Goal: Task Accomplishment & Management: Complete application form

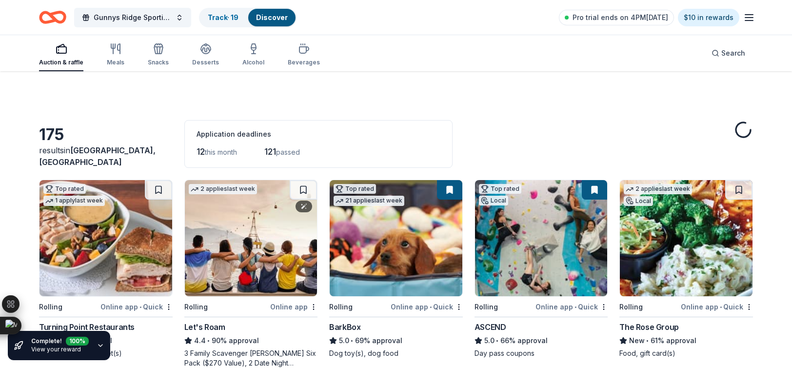
scroll to position [4027, 0]
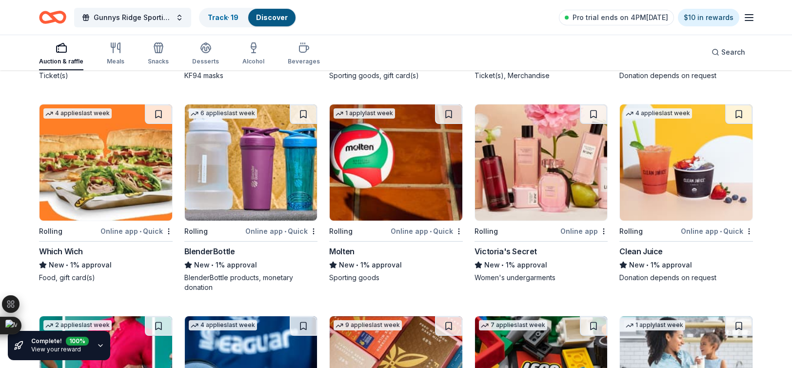
click at [491, 249] on div "Victoria's Secret" at bounding box center [505, 251] width 62 height 12
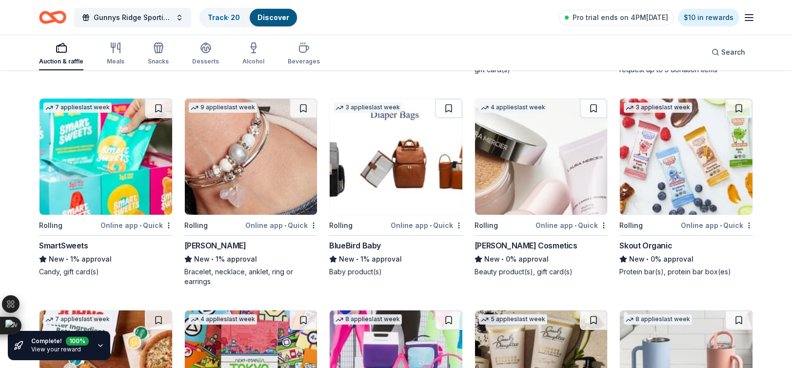
scroll to position [5267, 0]
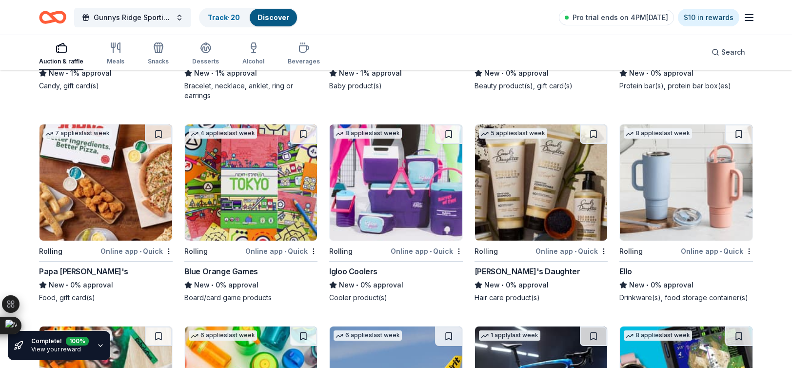
click at [54, 265] on div "Papa [PERSON_NAME]'s" at bounding box center [83, 271] width 89 height 12
click at [652, 224] on img at bounding box center [686, 182] width 133 height 116
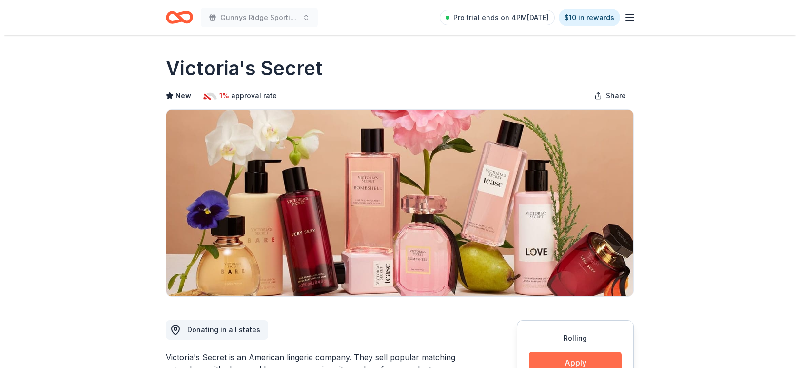
scroll to position [227, 0]
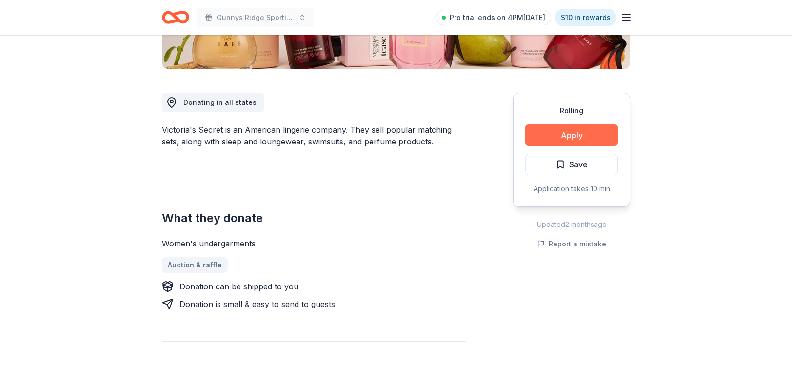
click at [549, 136] on button "Apply" at bounding box center [571, 134] width 93 height 21
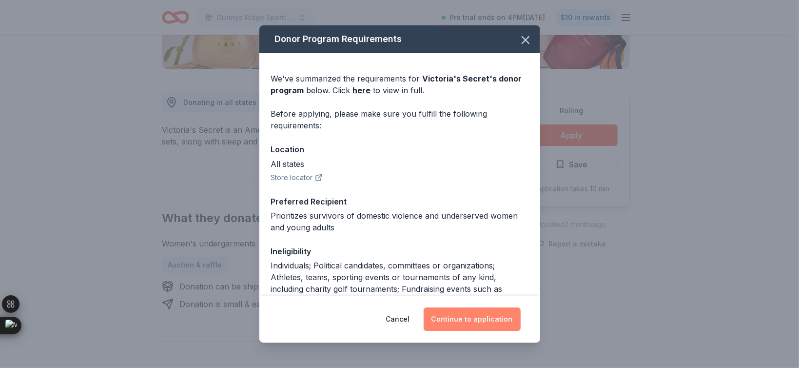
click at [474, 319] on button "Continue to application" at bounding box center [472, 318] width 97 height 23
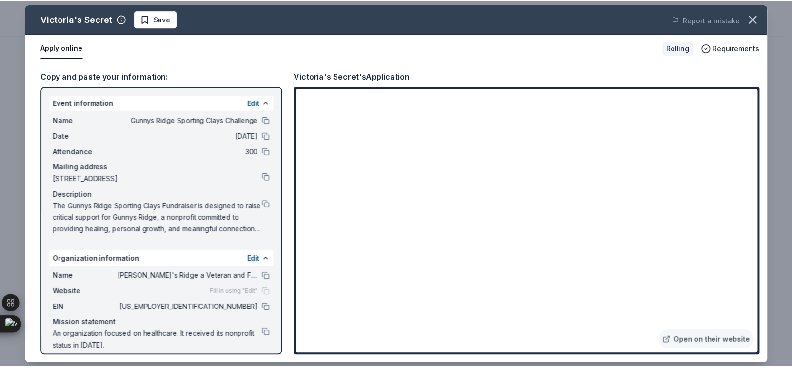
scroll to position [9, 0]
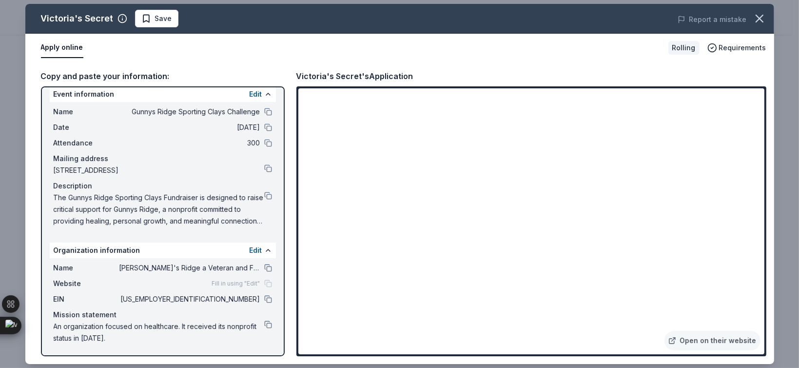
click at [324, 44] on div "Apply online" at bounding box center [351, 48] width 620 height 20
click at [146, 16] on span "Save" at bounding box center [156, 19] width 31 height 12
click at [758, 15] on icon "button" at bounding box center [760, 19] width 14 height 14
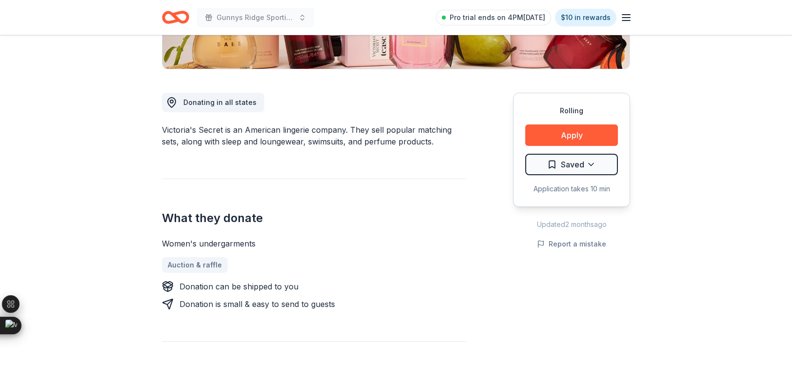
scroll to position [0, 0]
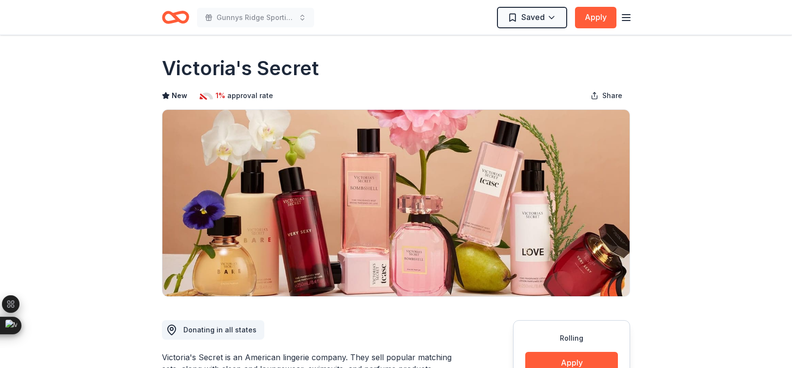
click at [180, 11] on icon "Home" at bounding box center [175, 17] width 27 height 23
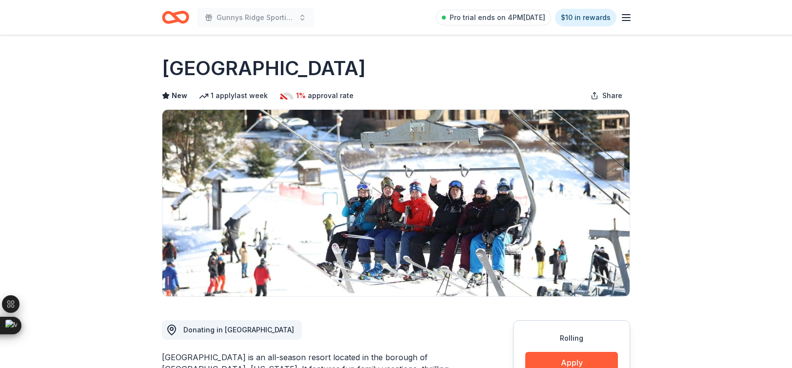
scroll to position [455, 0]
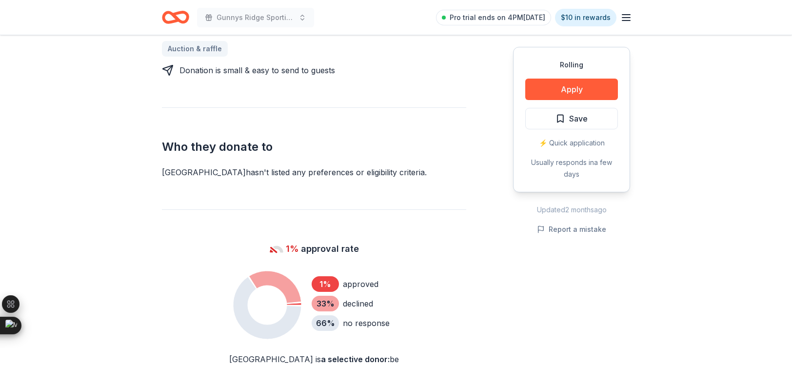
click at [667, 226] on div "Rolling Share Seven Springs Mountain Resort New 1 apply last week 1% approval r…" at bounding box center [396, 235] width 792 height 1311
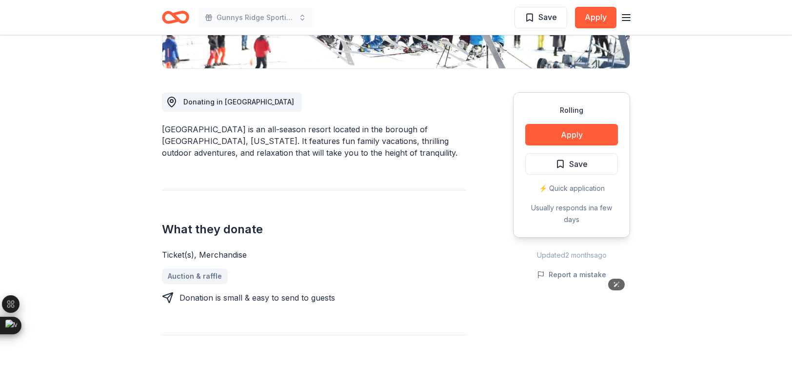
scroll to position [0, 0]
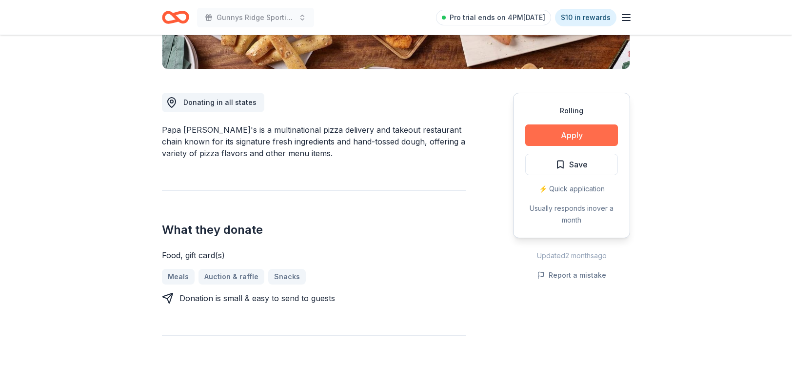
scroll to position [227, 0]
click at [545, 138] on button "Apply" at bounding box center [571, 134] width 93 height 21
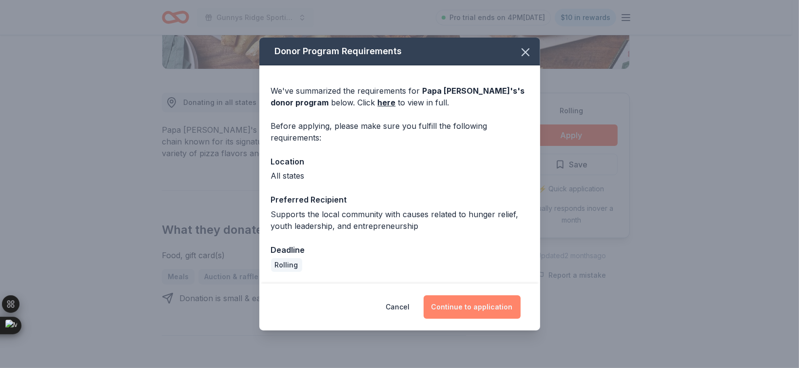
click at [480, 314] on button "Continue to application" at bounding box center [472, 306] width 97 height 23
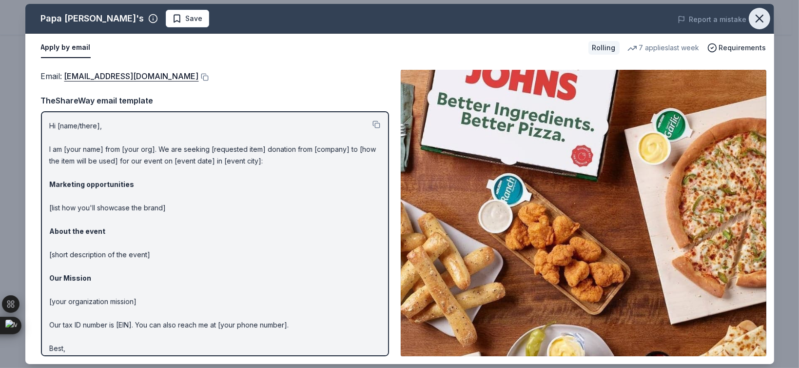
click at [763, 19] on icon "button" at bounding box center [760, 19] width 14 height 14
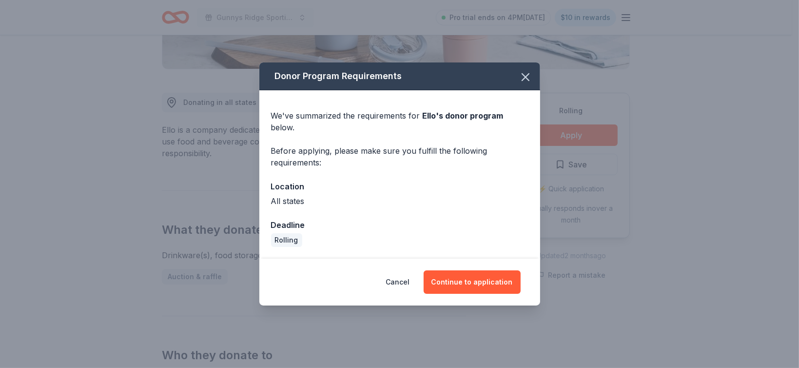
scroll to position [227, 0]
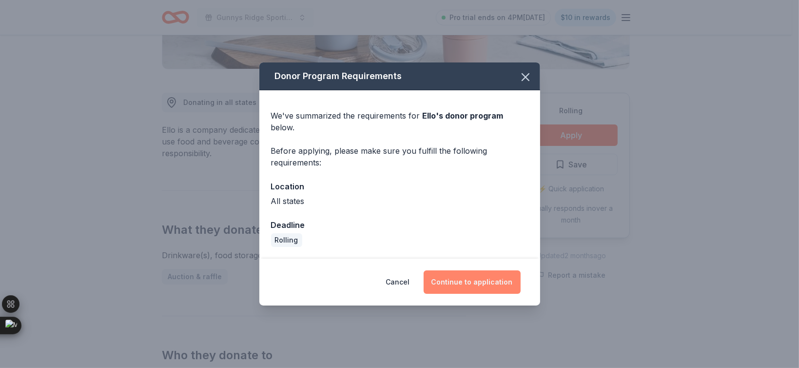
click at [487, 270] on button "Continue to application" at bounding box center [472, 281] width 97 height 23
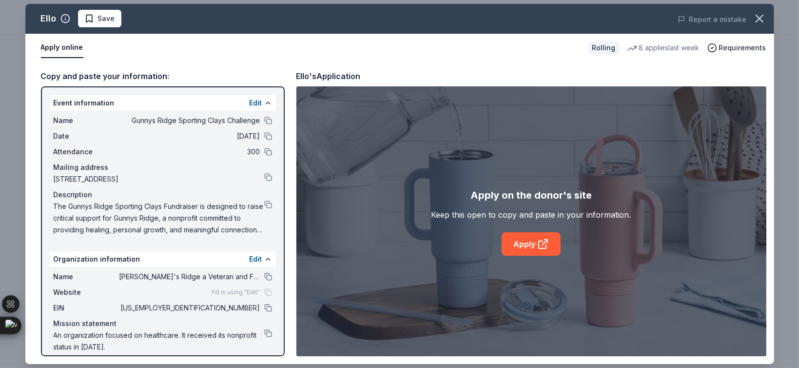
click at [534, 255] on div "Apply on the donor's site Keep this open to copy and paste in your information.…" at bounding box center [531, 221] width 470 height 270
click at [513, 238] on link "Apply" at bounding box center [531, 243] width 59 height 23
